Goal: Task Accomplishment & Management: Manage account settings

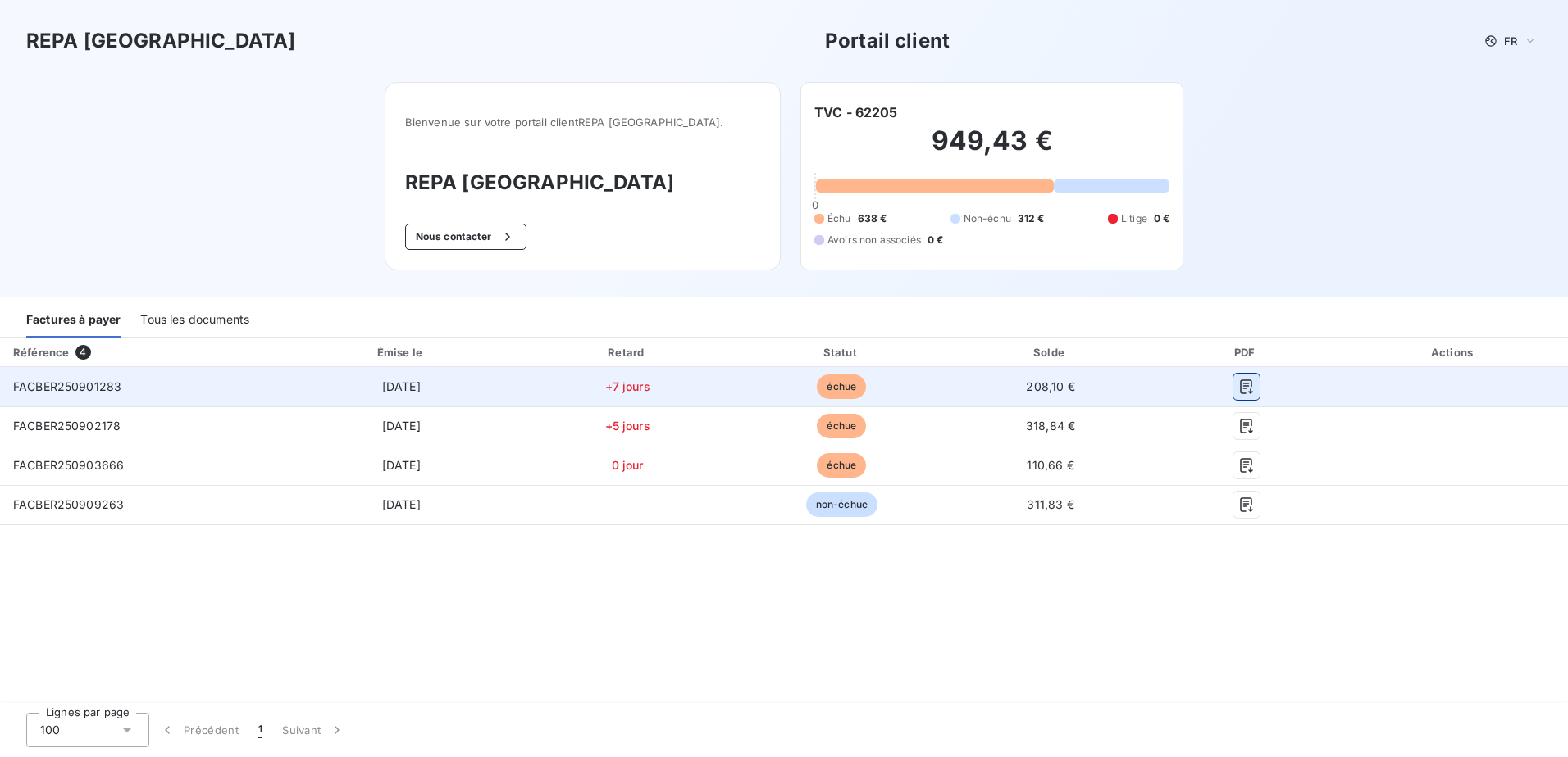
click at [1242, 379] on icon "button" at bounding box center [1247, 387] width 17 height 17
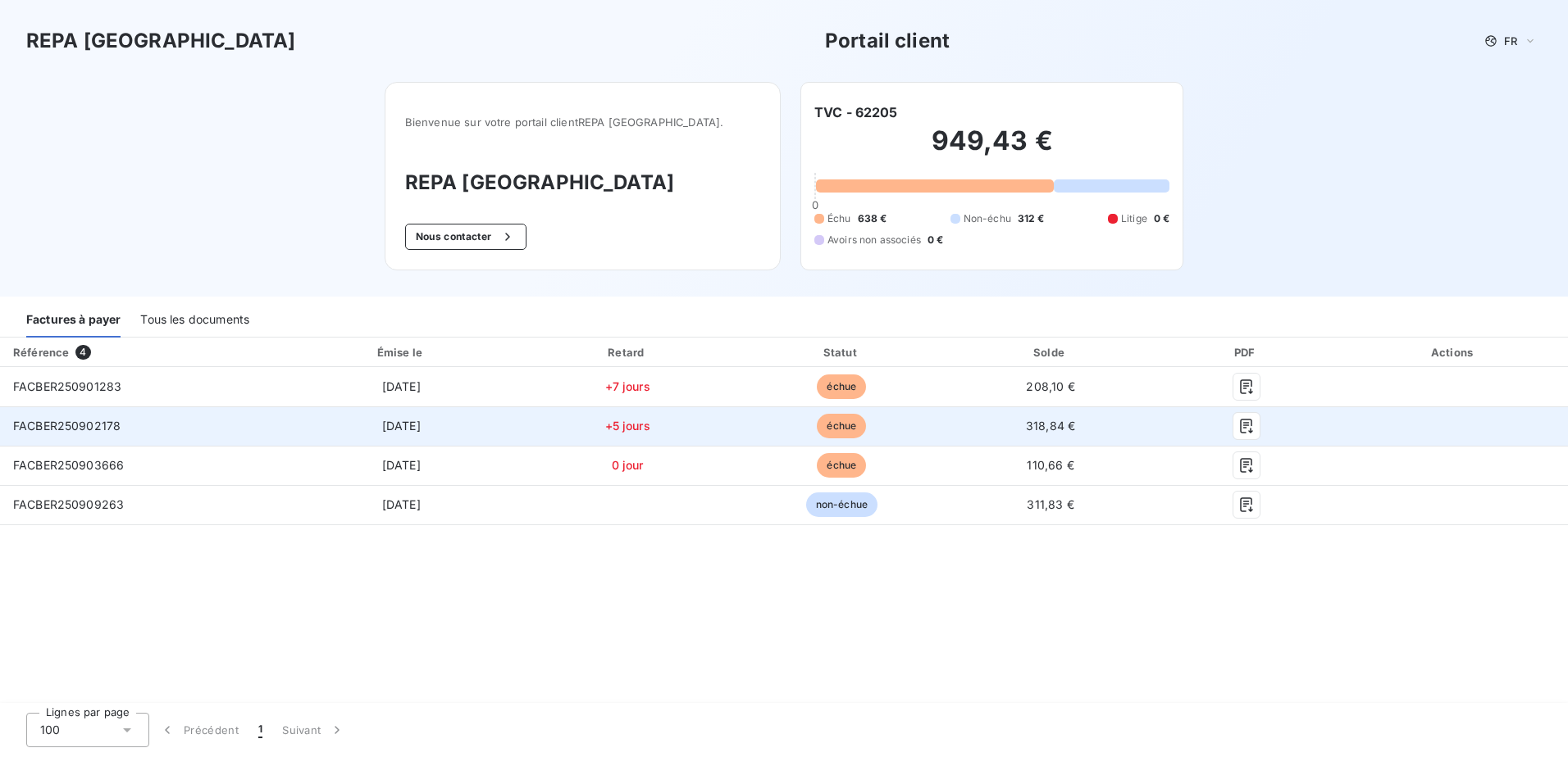
click at [397, 428] on span "[DATE]" at bounding box center [401, 426] width 38 height 14
click at [840, 425] on span "échue" at bounding box center [841, 426] width 50 height 24
click at [631, 425] on span "+5 jours" at bounding box center [627, 426] width 45 height 14
click at [1060, 424] on span "318,84 €" at bounding box center [1050, 426] width 50 height 14
click at [71, 427] on span "FACBER250902178" at bounding box center [66, 426] width 108 height 14
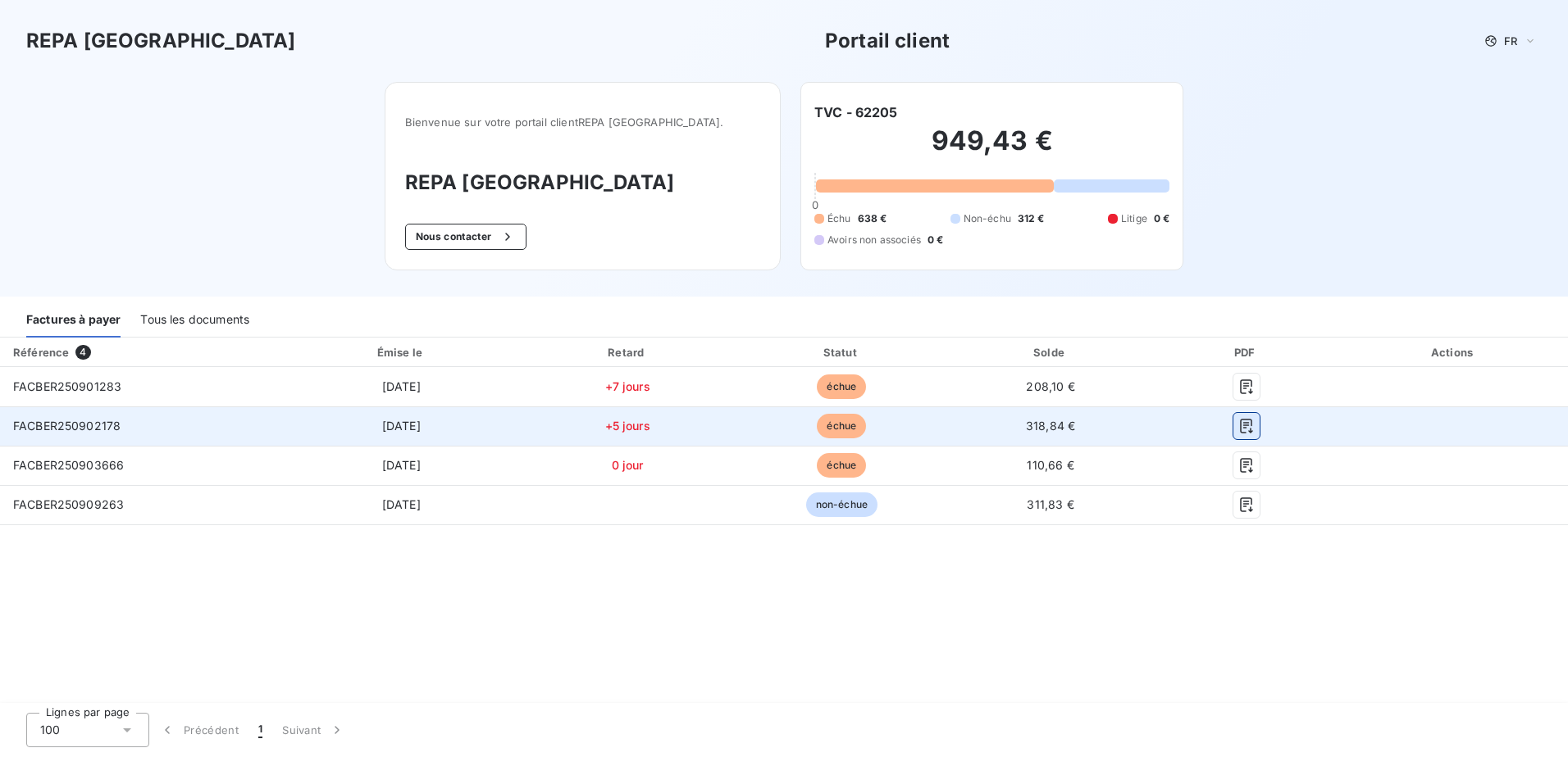
click at [1241, 427] on icon "button" at bounding box center [1247, 427] width 17 height 17
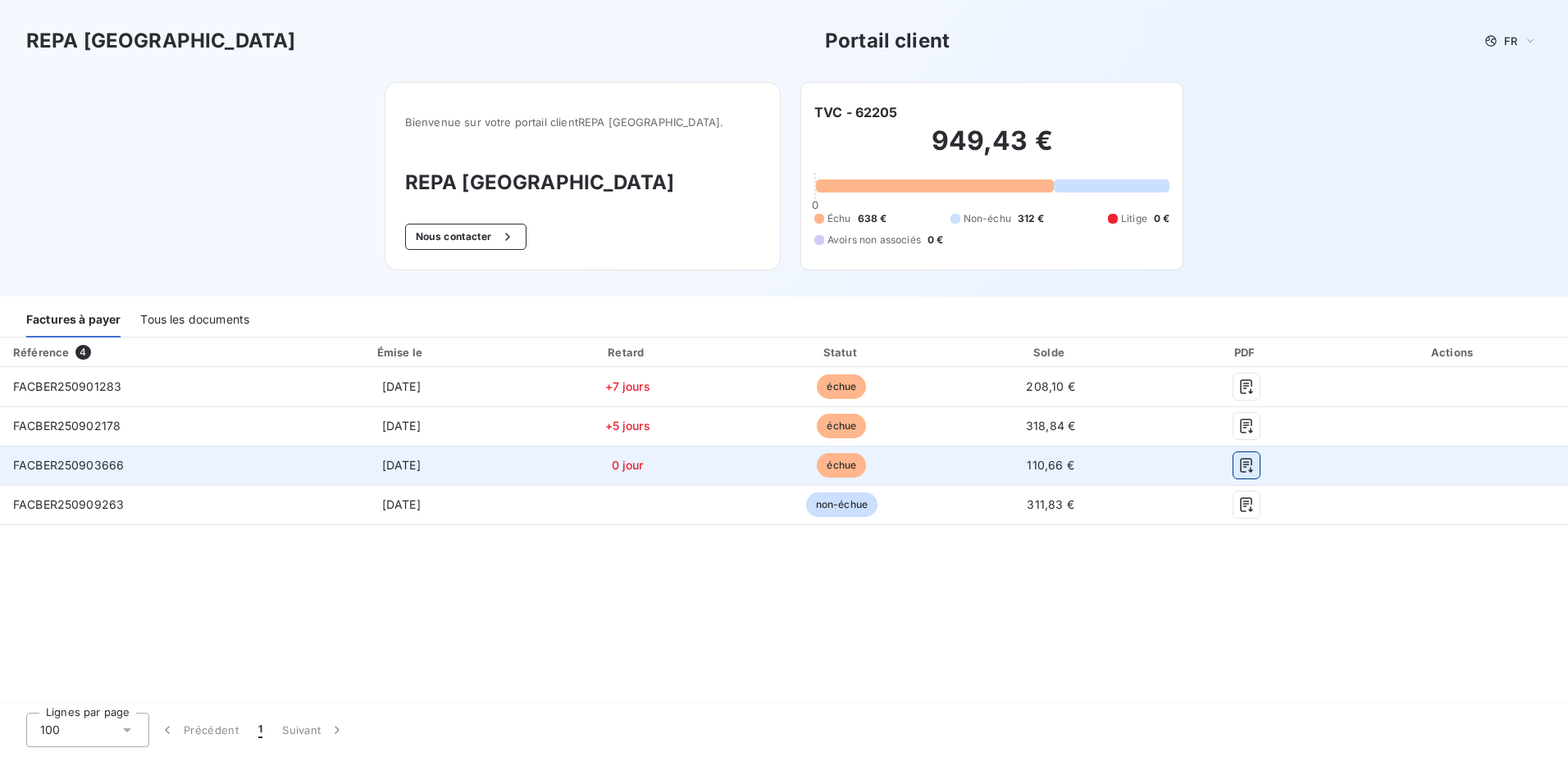
click at [1253, 462] on icon "button" at bounding box center [1247, 466] width 17 height 17
